Goal: Entertainment & Leisure: Consume media (video, audio)

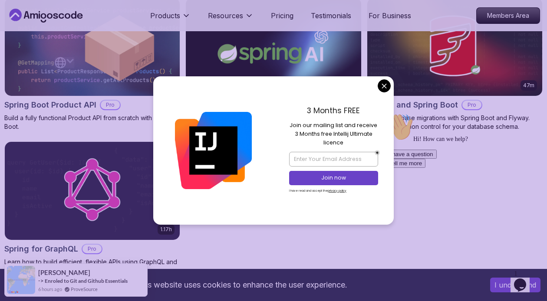
scroll to position [733, 0]
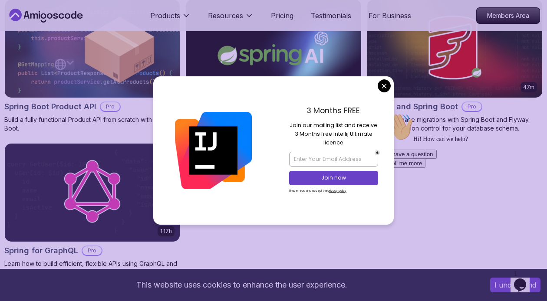
click at [386, 85] on body "This website uses cookies to enhance the user experience. I understand Products…" at bounding box center [273, 64] width 547 height 1594
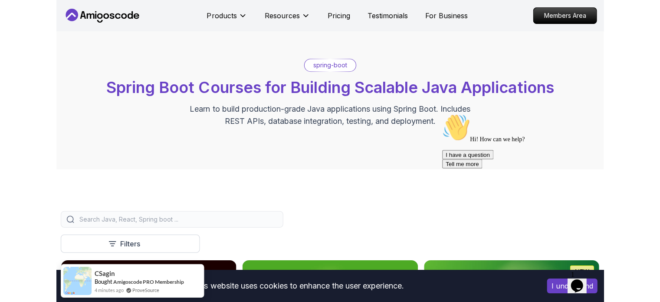
scroll to position [0, 0]
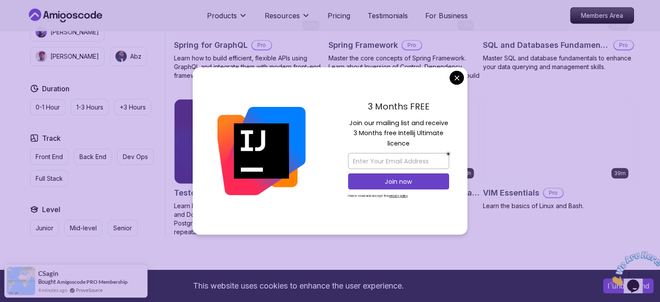
scroll to position [2260, 0]
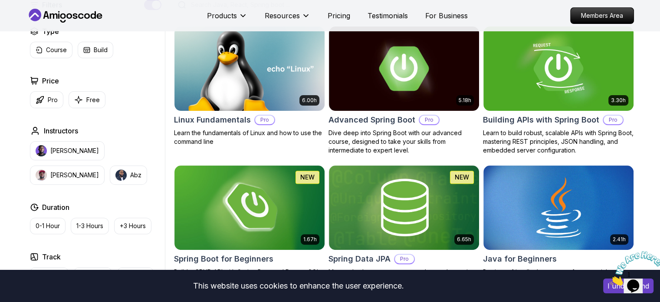
scroll to position [257, 0]
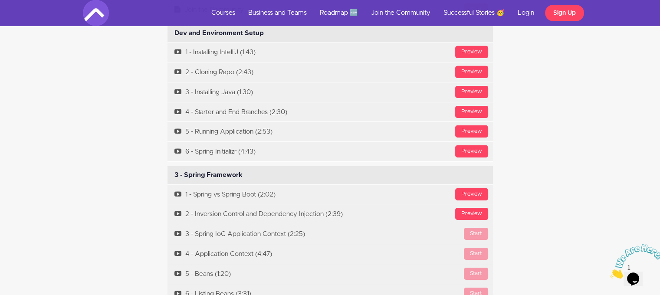
scroll to position [2820, 0]
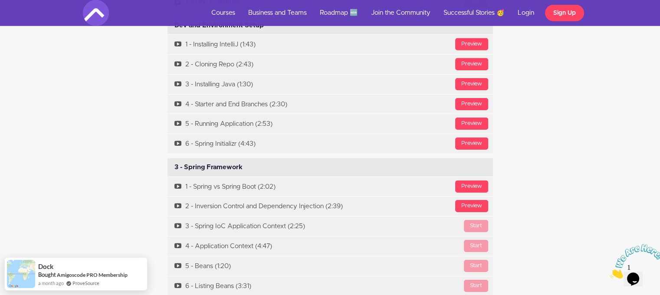
drag, startPoint x: 662, startPoint y: 12, endPoint x: 665, endPoint y: 143, distance: 131.5
click at [660, 143] on html "Toggle navigation Courses Business and Teams Roadmap 🆕 Join the Community Succe…" at bounding box center [330, 221] width 660 height 6083
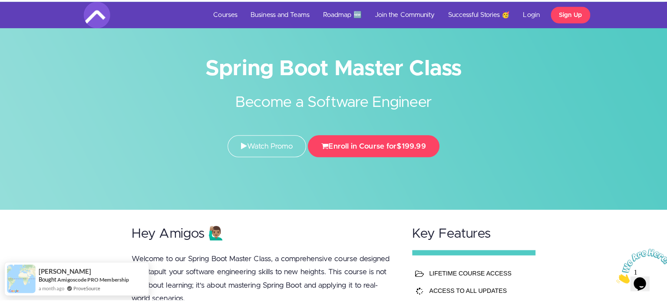
scroll to position [0, 0]
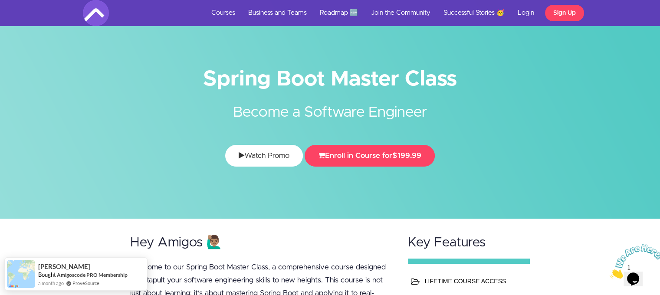
click at [286, 154] on link "Watch Promo" at bounding box center [264, 156] width 78 height 22
